Goal: Find specific page/section: Find specific page/section

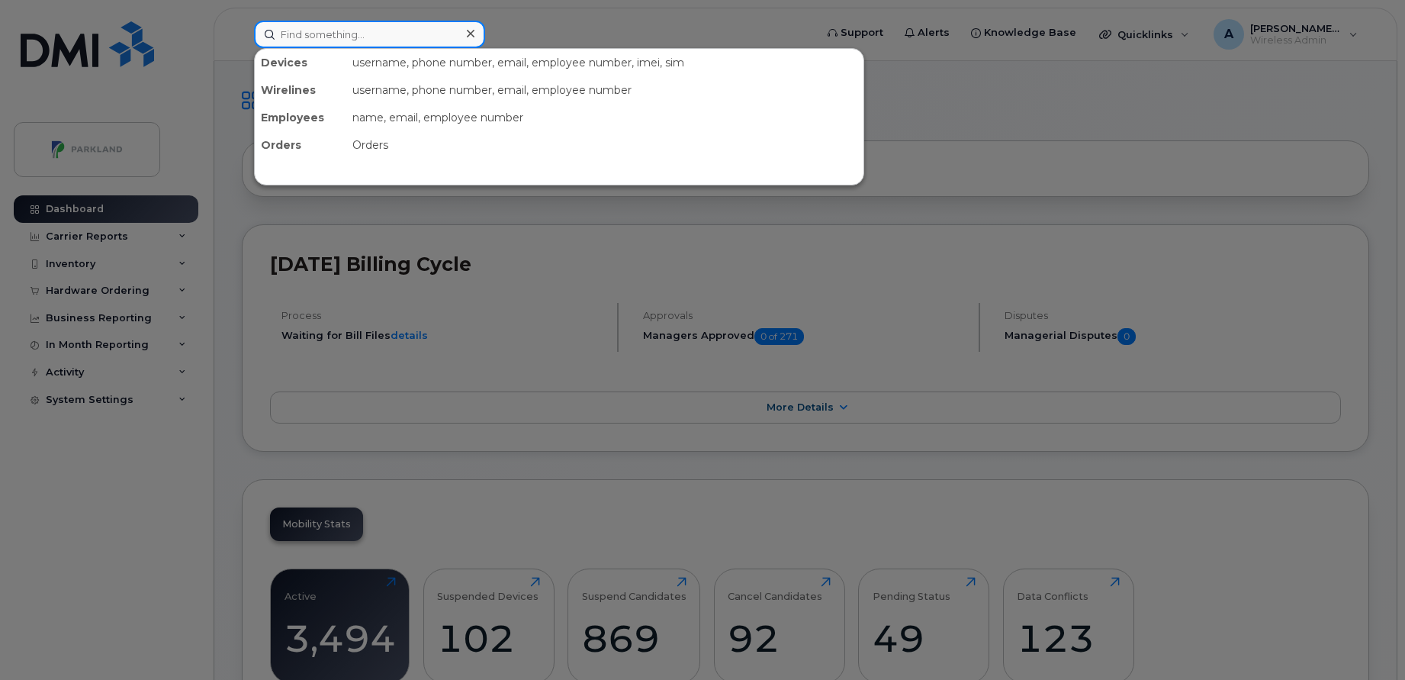
click at [438, 37] on input at bounding box center [369, 34] width 231 height 27
paste input "Steve Craske"
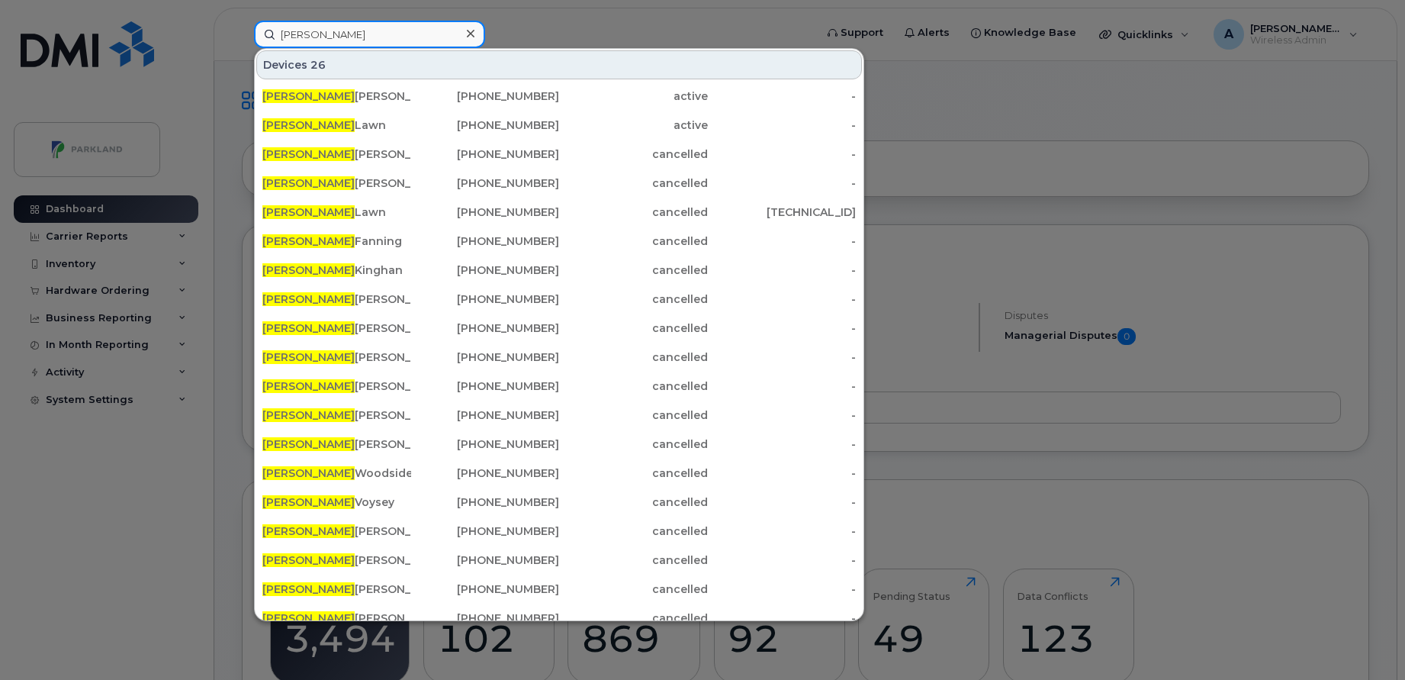
paste input "6139134843"
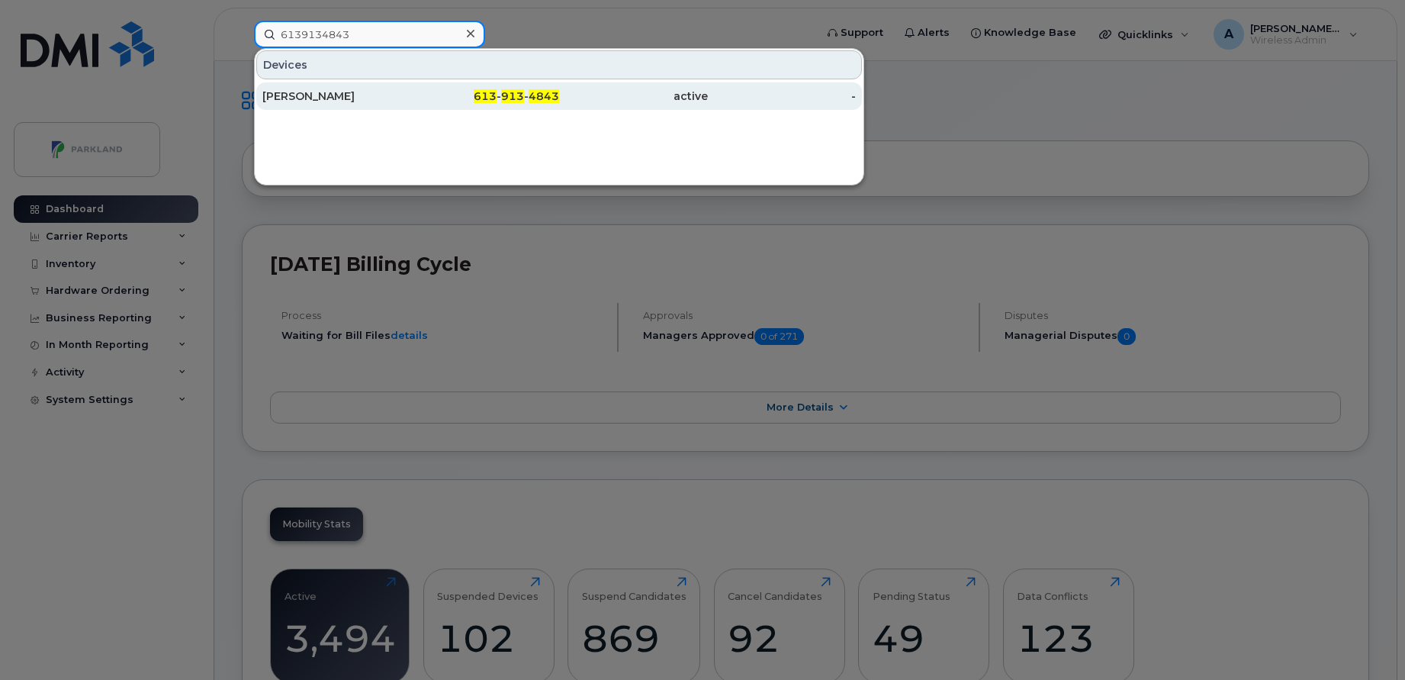
type input "6139134843"
click at [380, 88] on div "[PERSON_NAME]" at bounding box center [336, 95] width 149 height 27
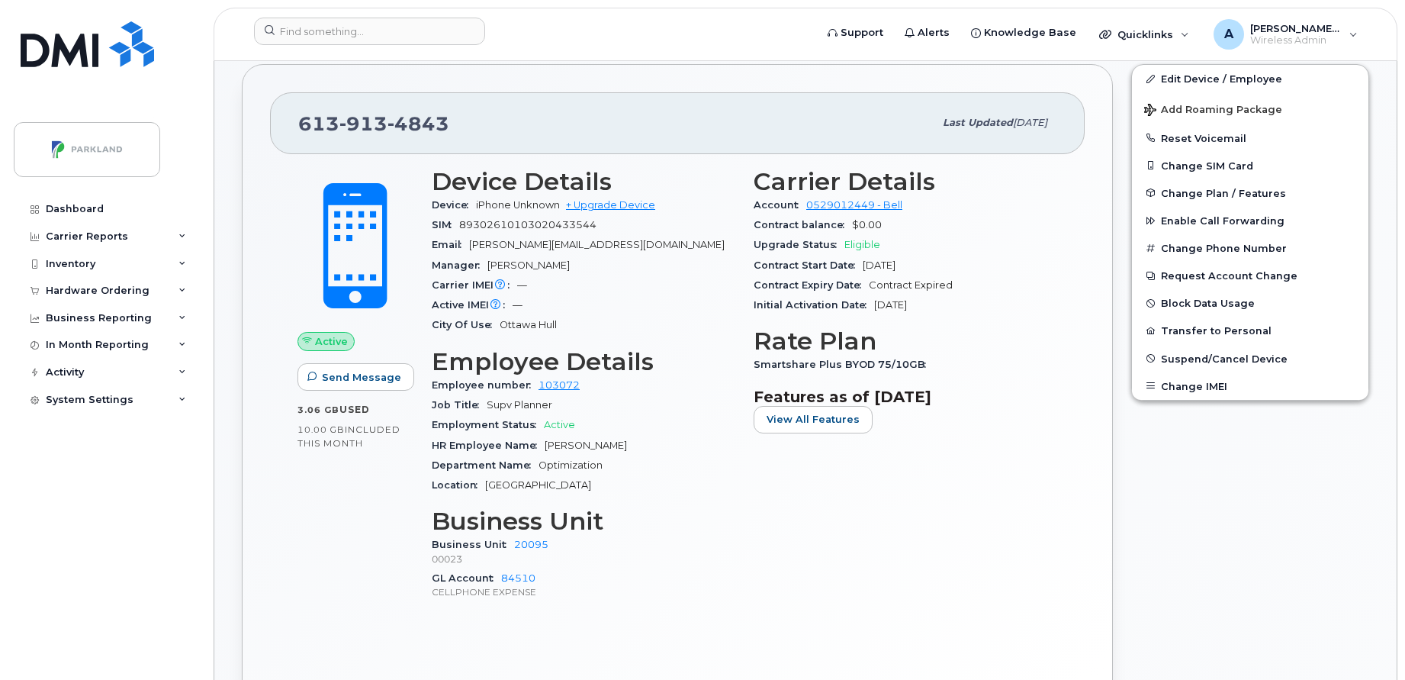
scroll to position [421, 0]
